Goal: Transaction & Acquisition: Purchase product/service

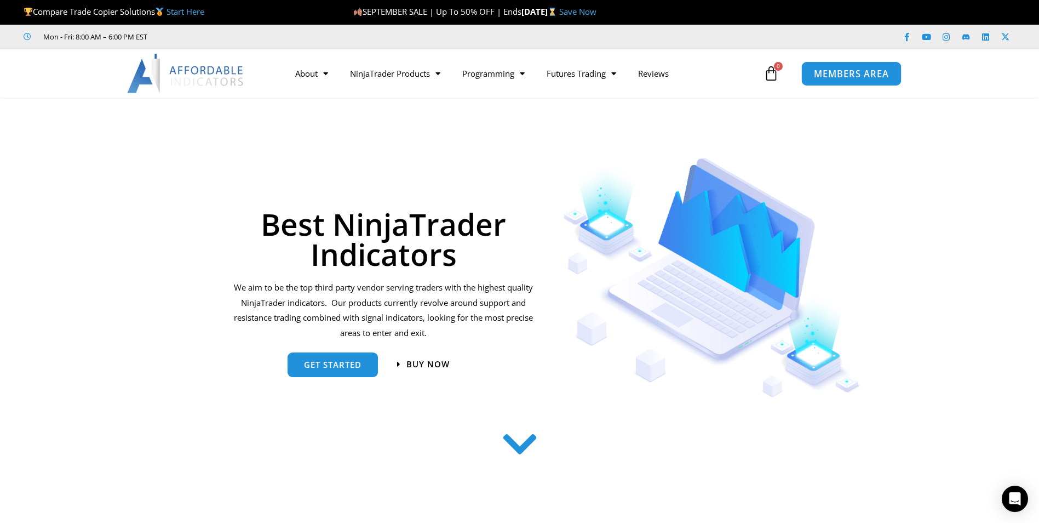
click at [857, 76] on span "MEMBERS AREA" at bounding box center [851, 73] width 75 height 9
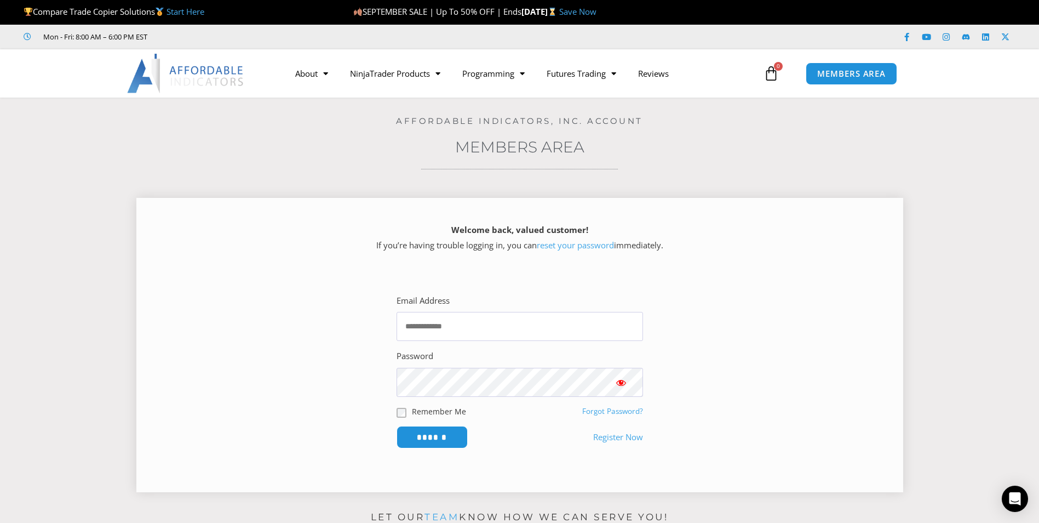
click at [533, 308] on div "Email Address" at bounding box center [520, 317] width 246 height 48
click at [533, 325] on input "Email Address" at bounding box center [520, 326] width 246 height 29
type input "**********"
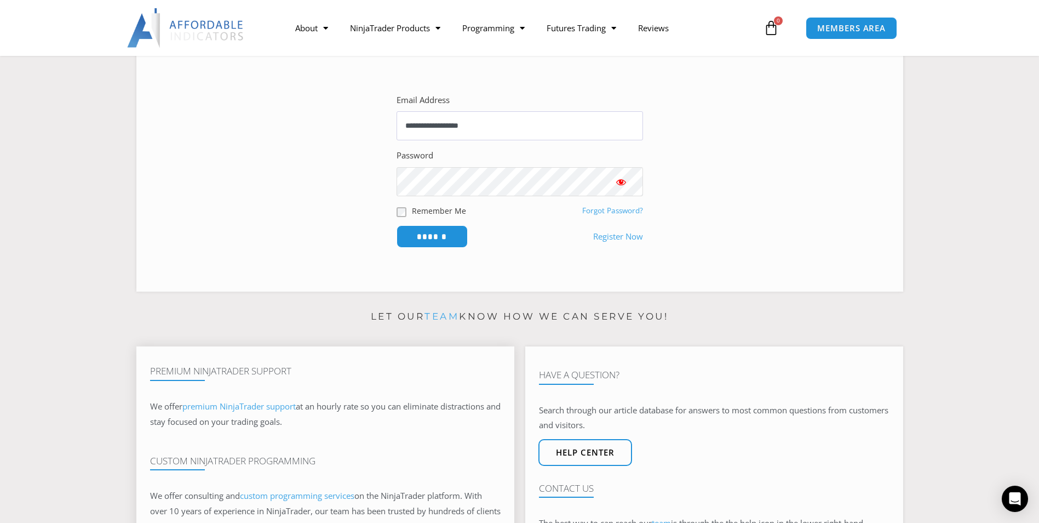
scroll to position [219, 0]
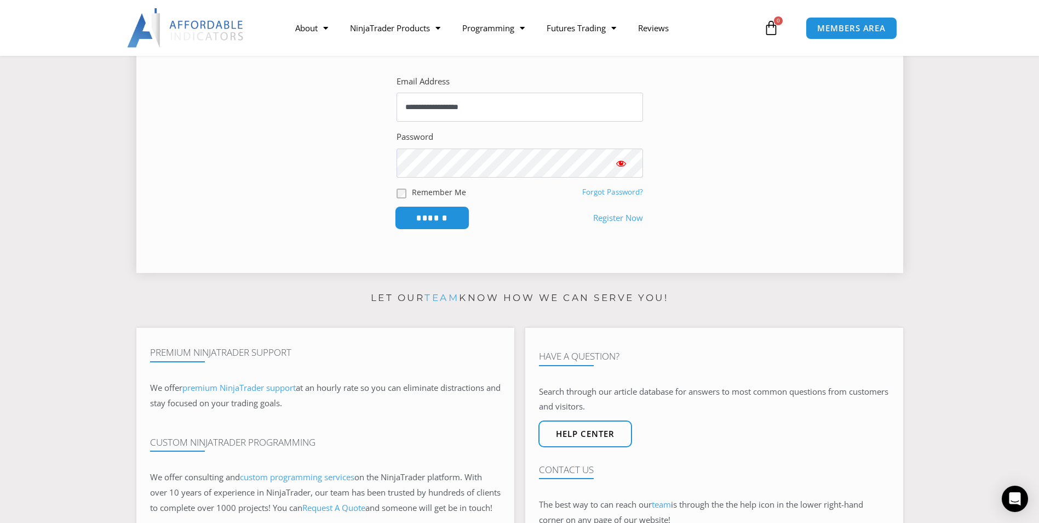
click at [443, 214] on input "******" at bounding box center [431, 218] width 75 height 24
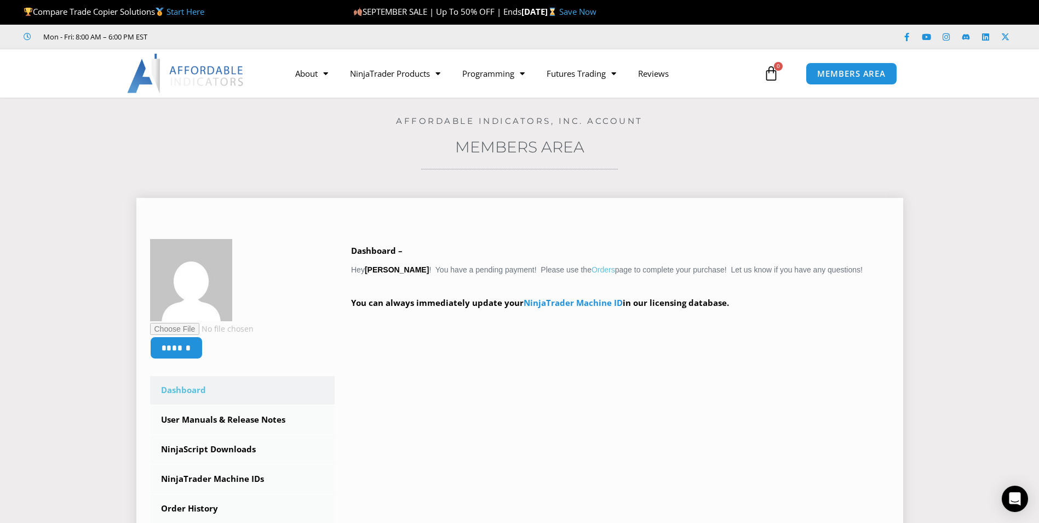
click at [592, 270] on link "Orders" at bounding box center [604, 269] width 24 height 9
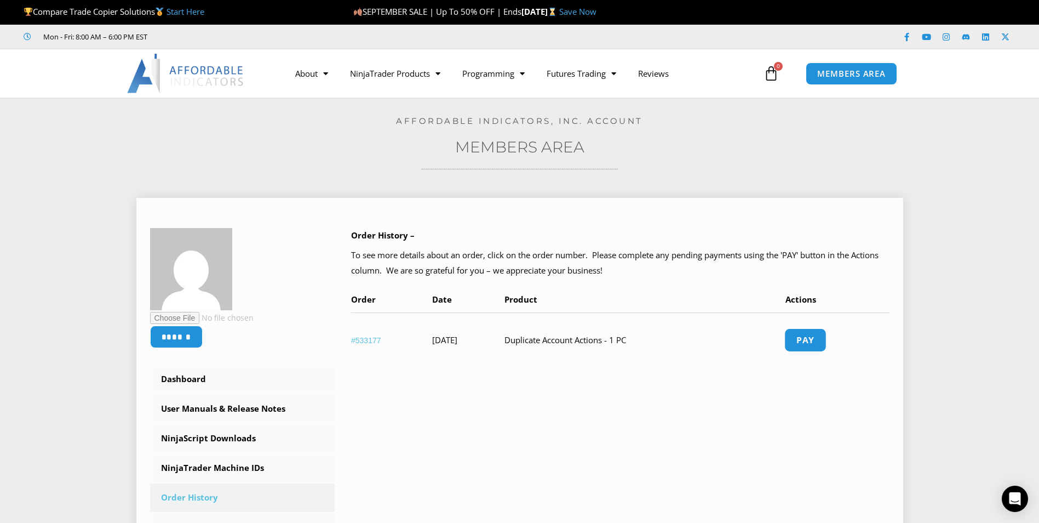
click at [823, 340] on link "Pay" at bounding box center [805, 340] width 42 height 24
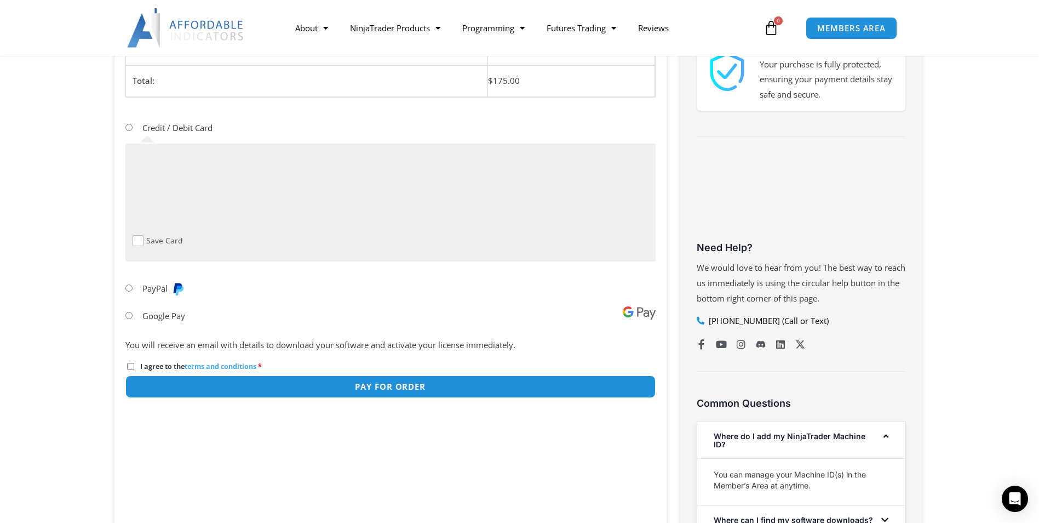
scroll to position [329, 0]
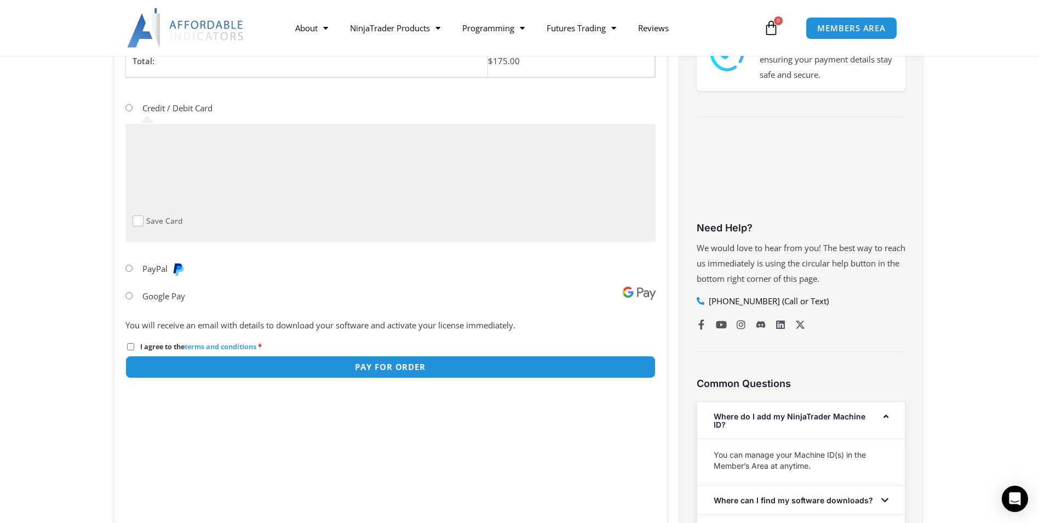
click at [142, 222] on span at bounding box center [138, 220] width 11 height 11
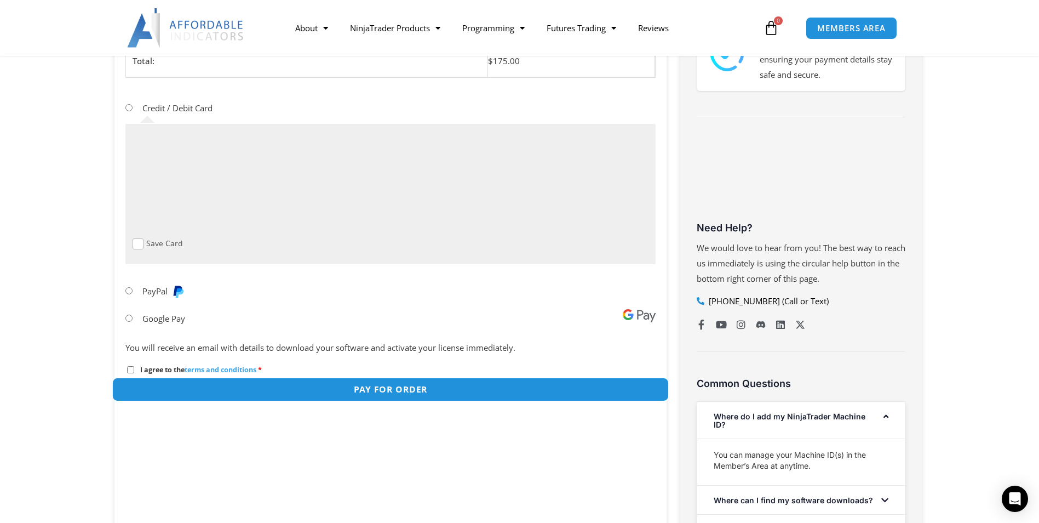
click at [410, 391] on button "Pay for order" at bounding box center [390, 389] width 557 height 24
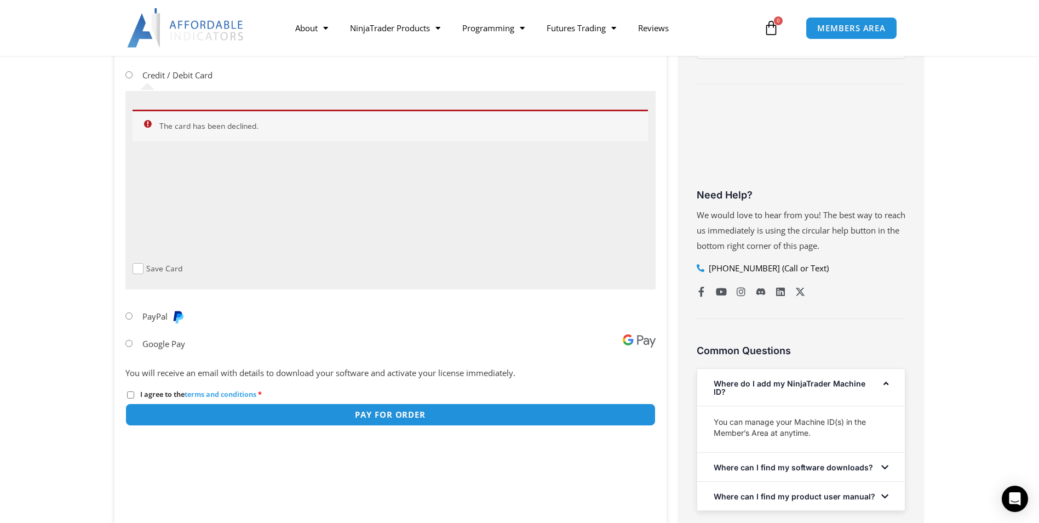
scroll to position [398, 0]
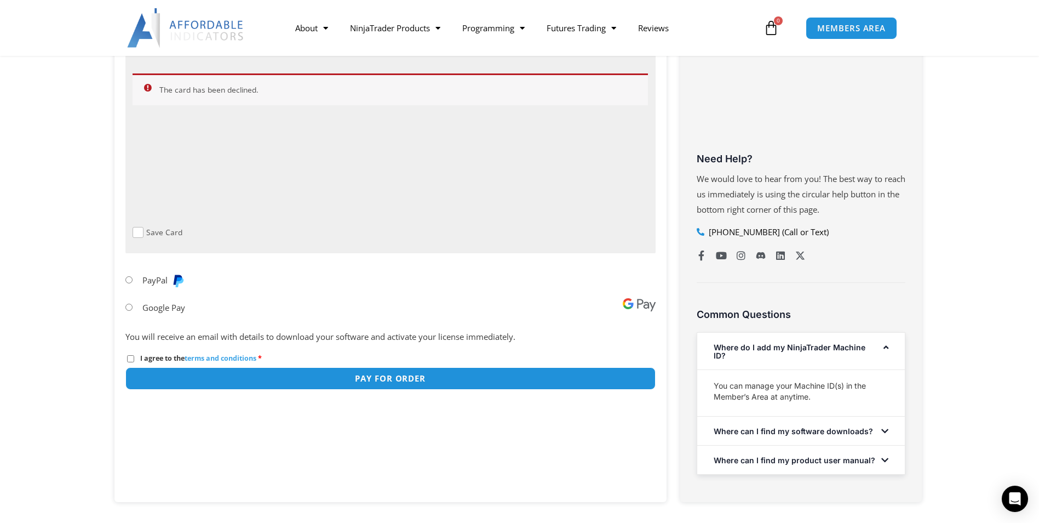
click at [140, 236] on span at bounding box center [138, 232] width 11 height 11
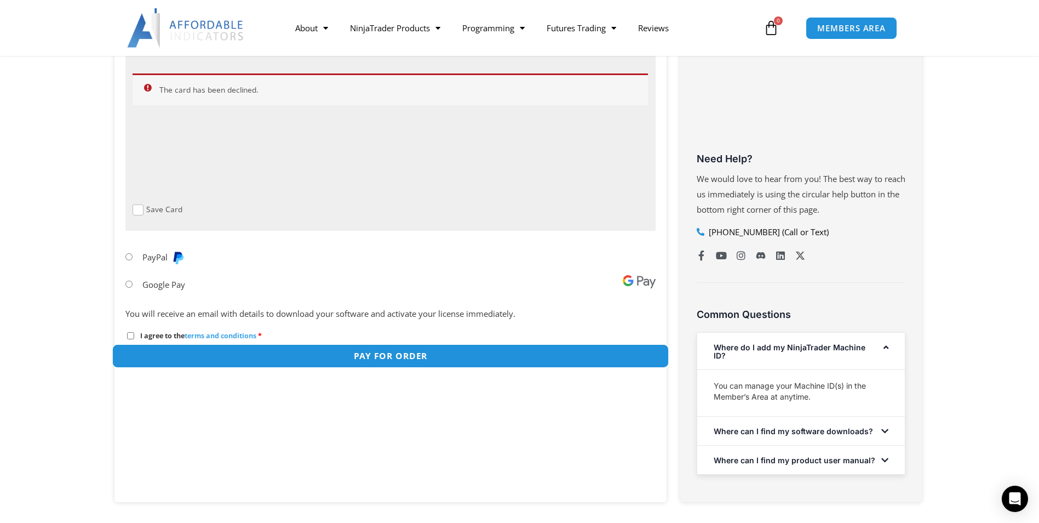
click at [394, 357] on button "Pay for order" at bounding box center [390, 356] width 557 height 24
